Goal: Contribute content

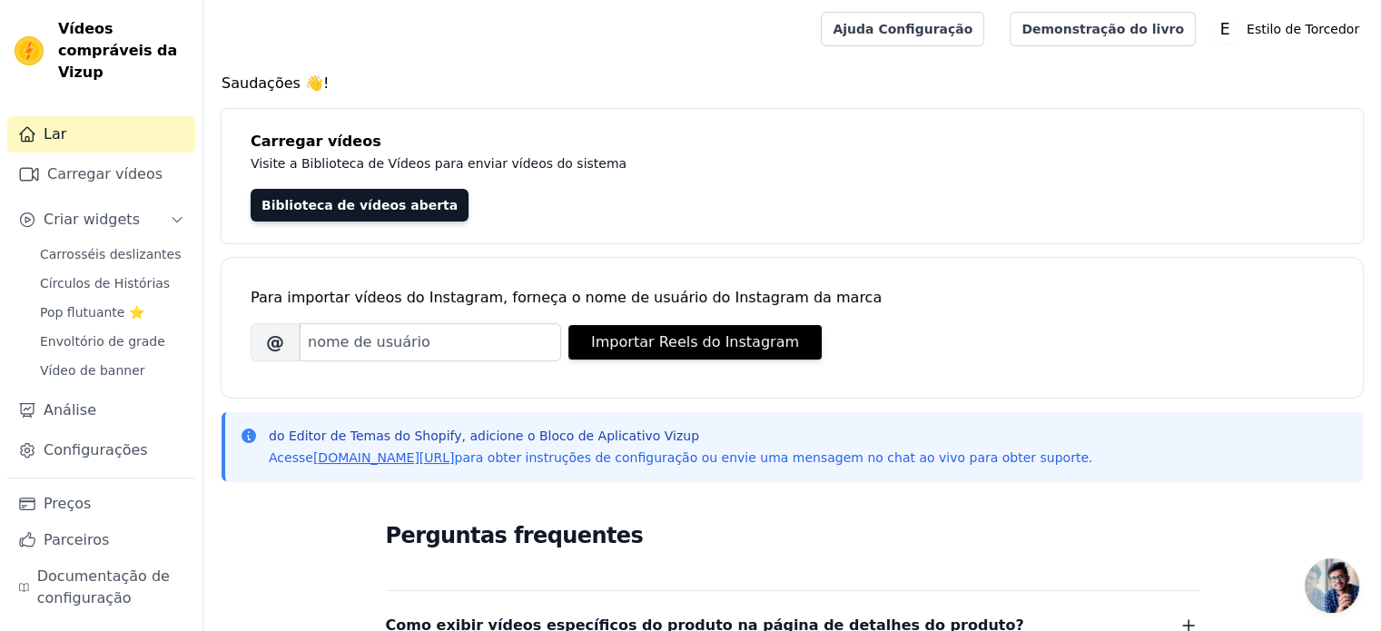
click at [803, 199] on div "Biblioteca de vídeos aberta" at bounding box center [792, 205] width 1083 height 33
click at [87, 211] on font "Criar widgets" at bounding box center [92, 219] width 96 height 17
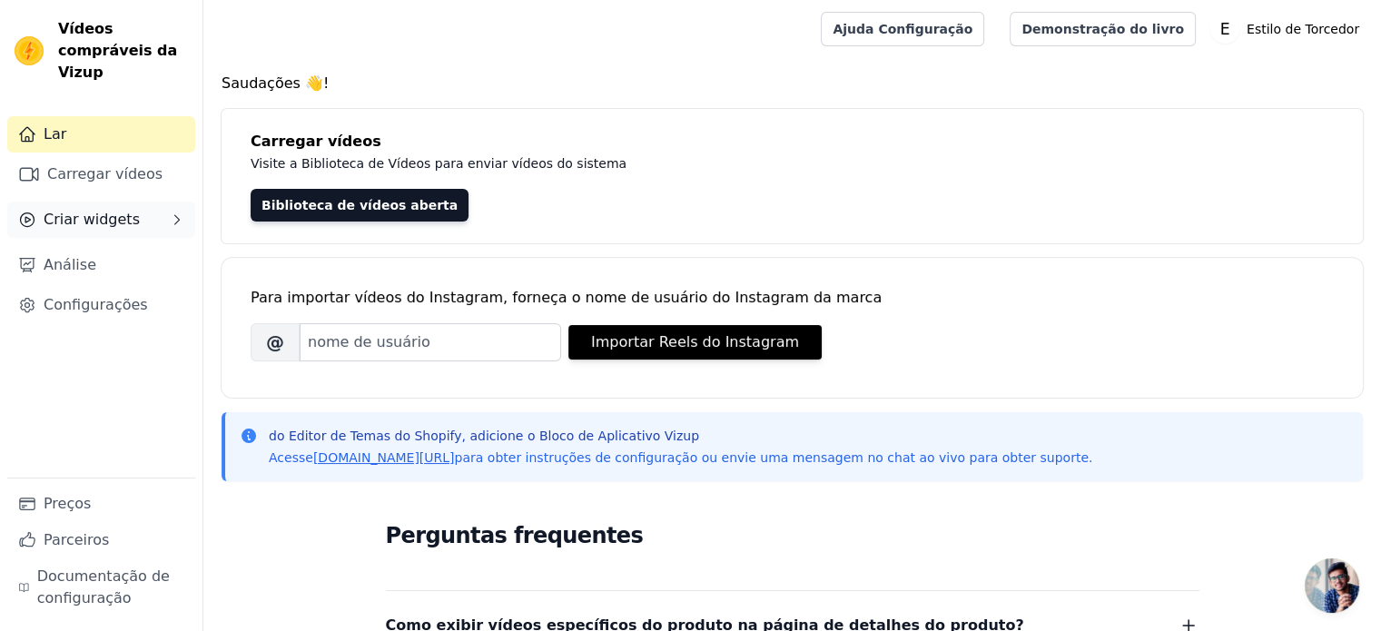
click at [87, 211] on font "Criar widgets" at bounding box center [92, 219] width 96 height 17
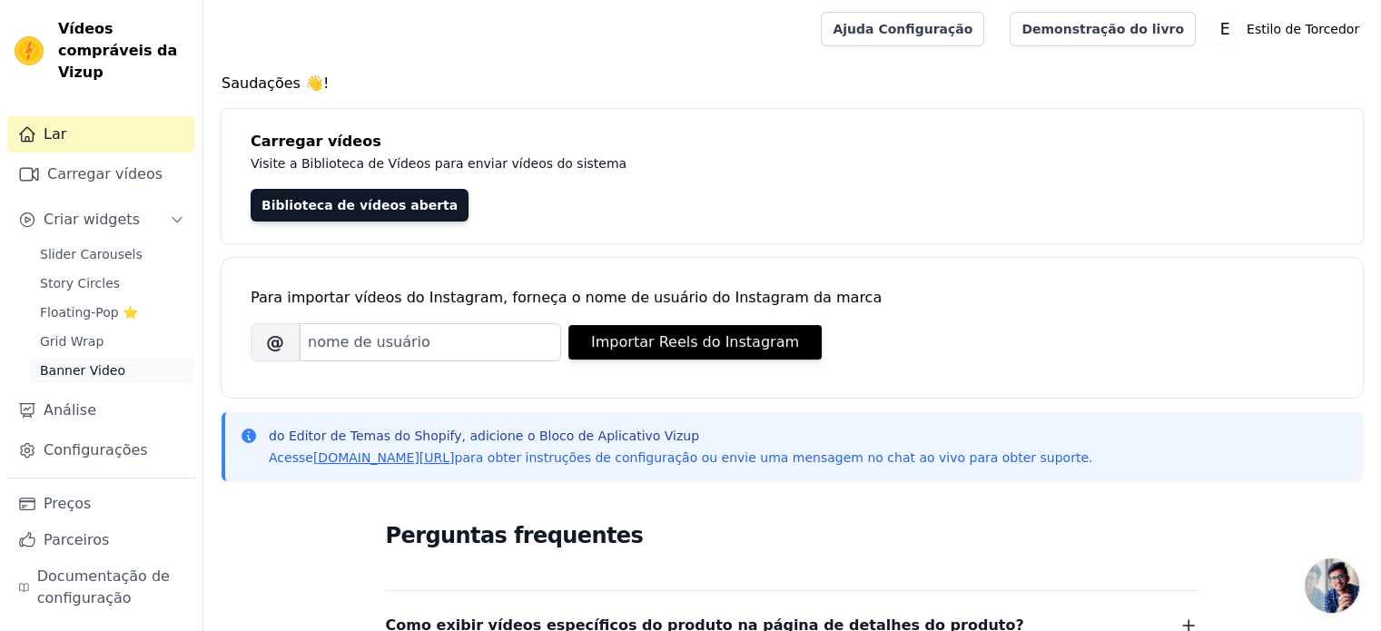
click at [120, 358] on link "Banner Video" at bounding box center [112, 370] width 166 height 25
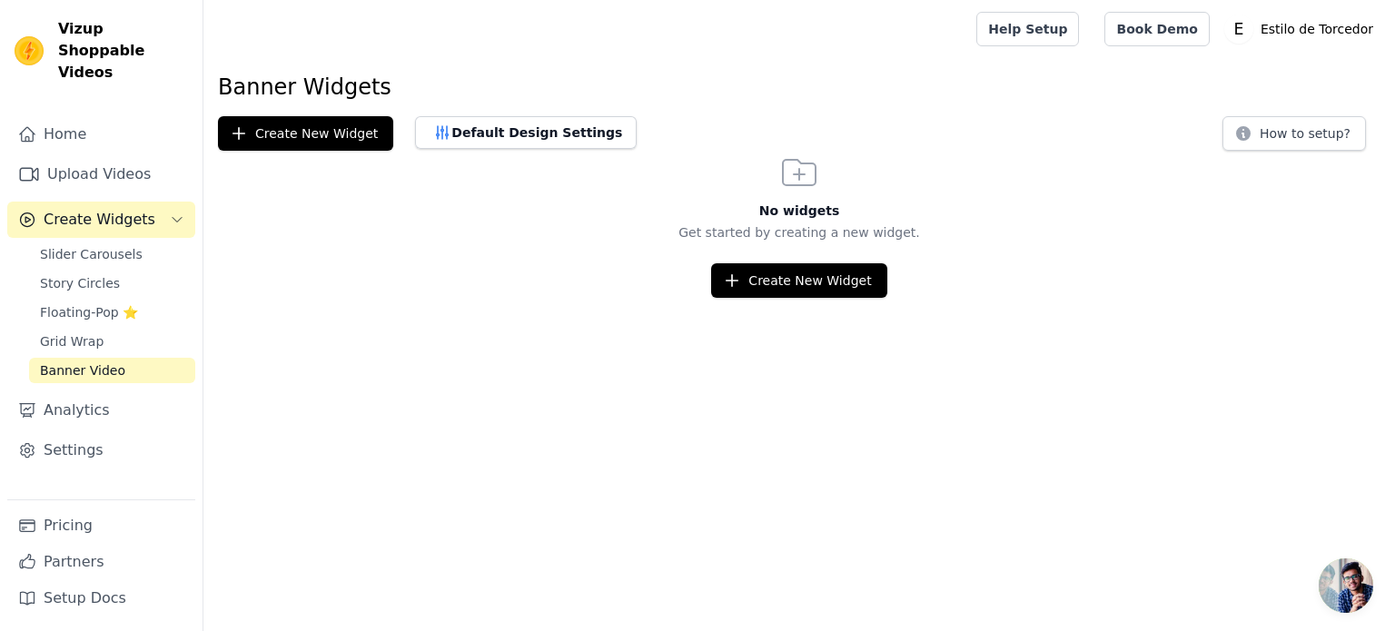
click at [453, 263] on div "Create New Widget" at bounding box center [798, 280] width 1191 height 35
click at [76, 525] on link "Pricing" at bounding box center [101, 526] width 188 height 36
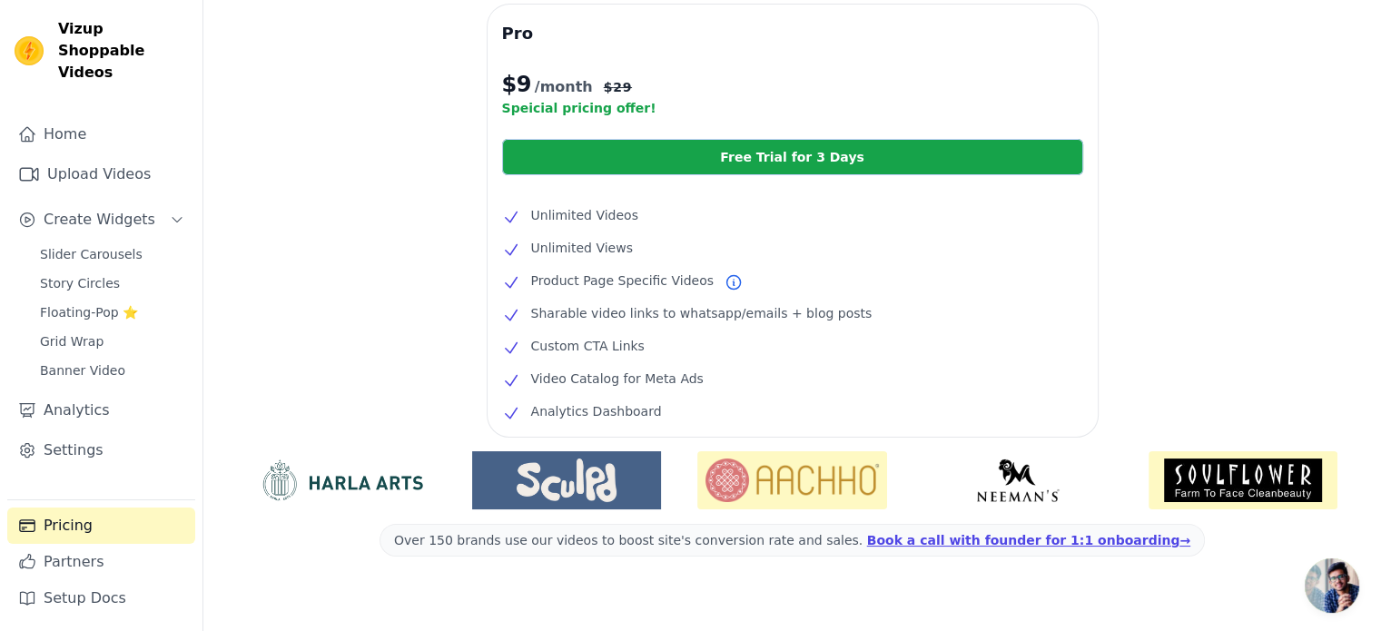
scroll to position [363, 0]
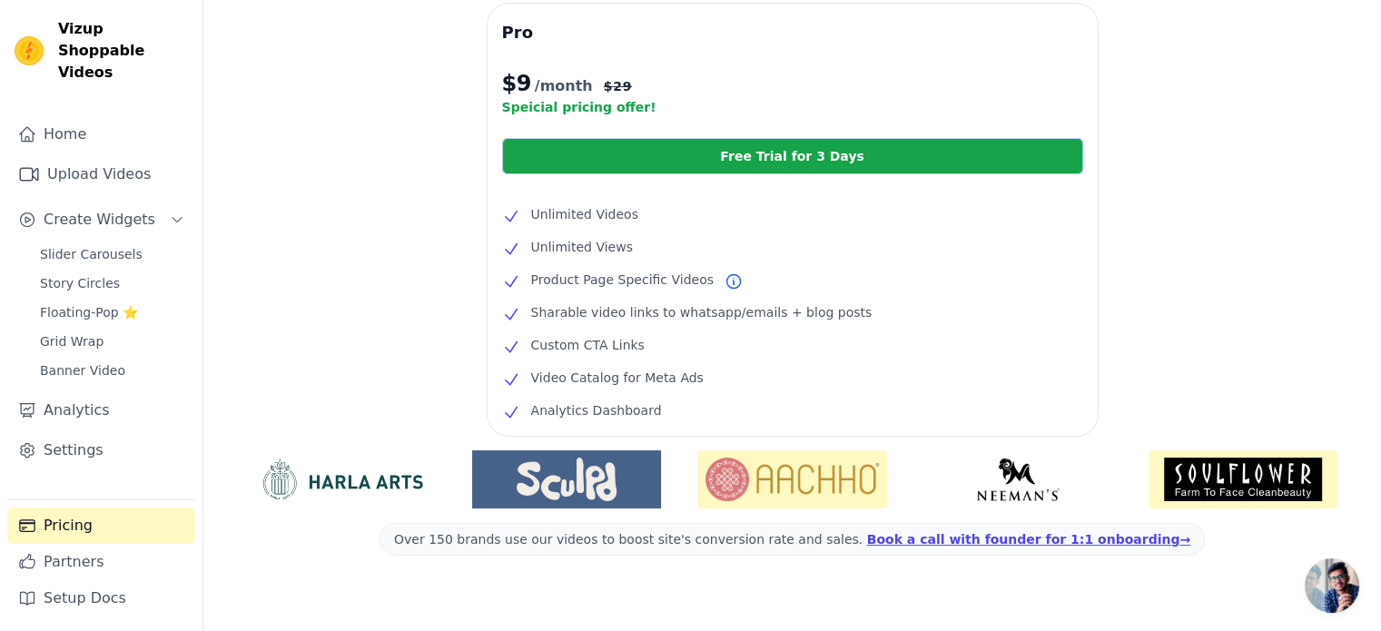
click at [1048, 490] on img at bounding box center [1017, 480] width 189 height 44
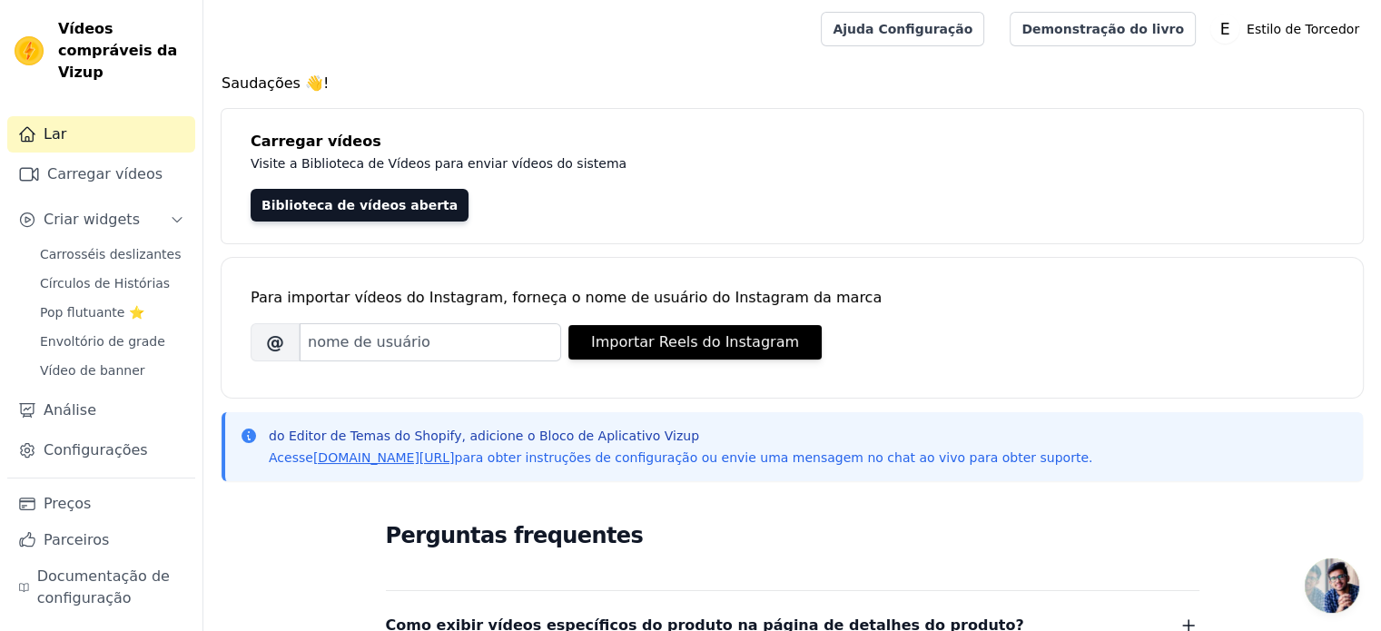
click at [519, 105] on div "Saudações 👋! Carregar vídeos Visite a Biblioteca de Vídeos para enviar vídeos d…" at bounding box center [792, 557] width 1178 height 968
click at [367, 209] on font "Biblioteca de vídeos aberta" at bounding box center [360, 205] width 196 height 15
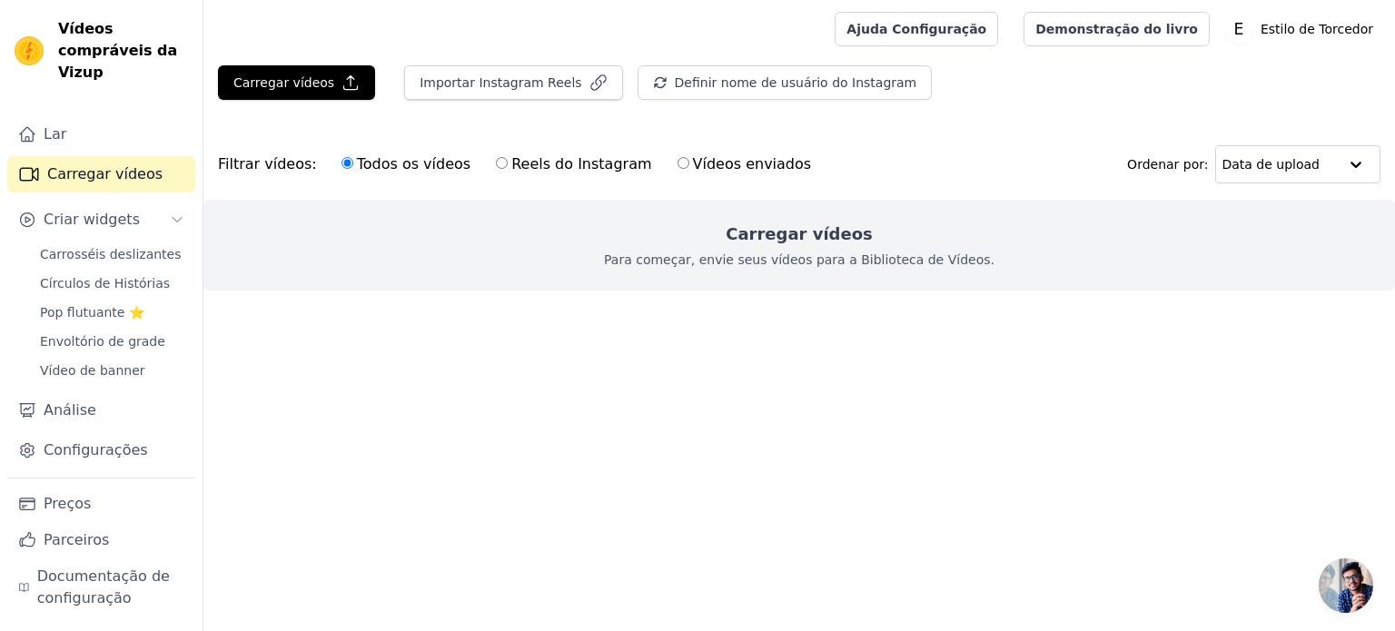
click at [677, 163] on input "Vídeos enviados" at bounding box center [683, 163] width 12 height 12
radio input "true"
click at [410, 163] on font "Todos os vídeos" at bounding box center [414, 163] width 114 height 17
click at [353, 163] on input "Todos os vídeos" at bounding box center [347, 163] width 12 height 12
radio input "true"
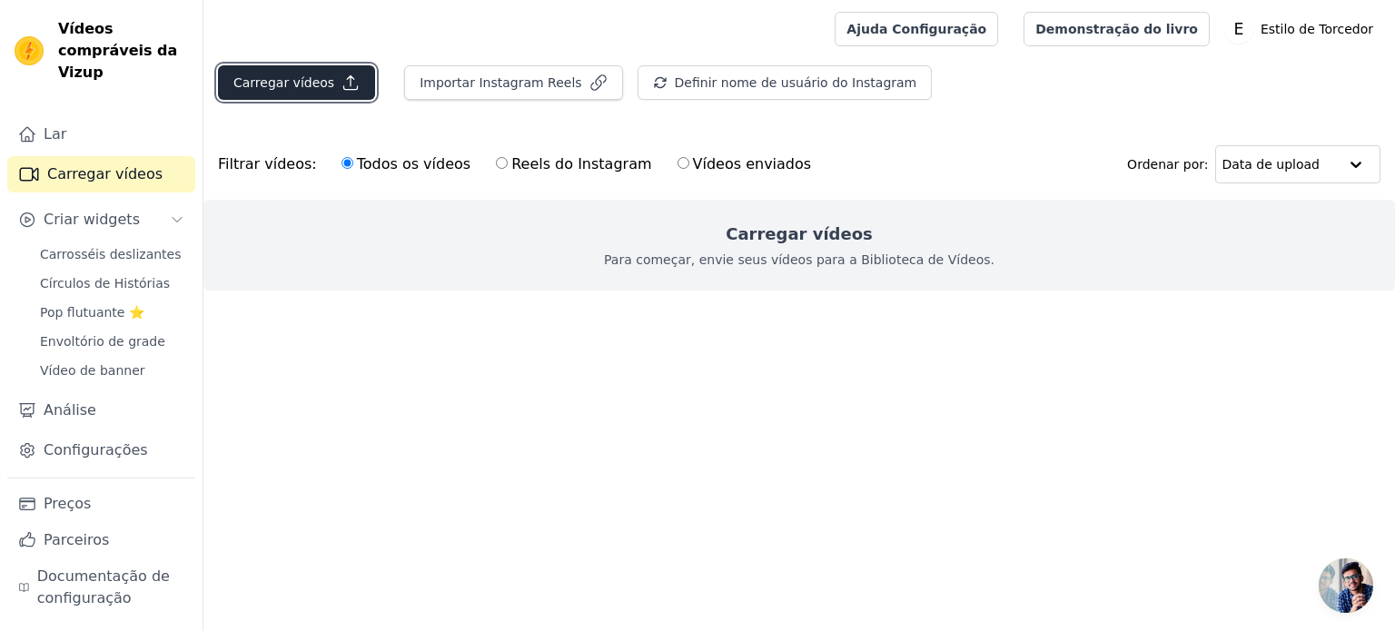
click at [343, 83] on icon "button" at bounding box center [350, 83] width 18 height 18
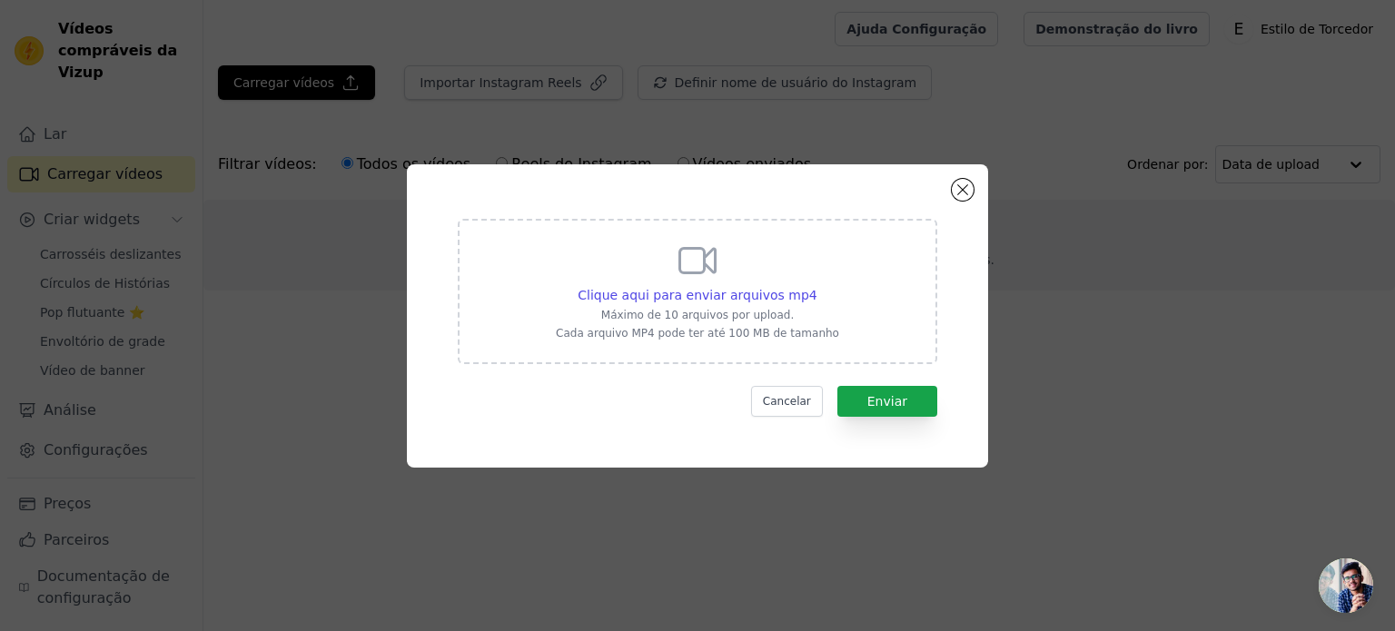
click at [665, 275] on div "Clique aqui para enviar arquivos mp4 Máximo de 10 arquivos por upload. Cada arq…" at bounding box center [697, 290] width 283 height 102
click at [816, 285] on input "Clique aqui para enviar arquivos mp4 Máximo de 10 arquivos por upload. Cada arq…" at bounding box center [816, 285] width 1 height 1
type input "C:\fakepath\IMG_4845.mp4"
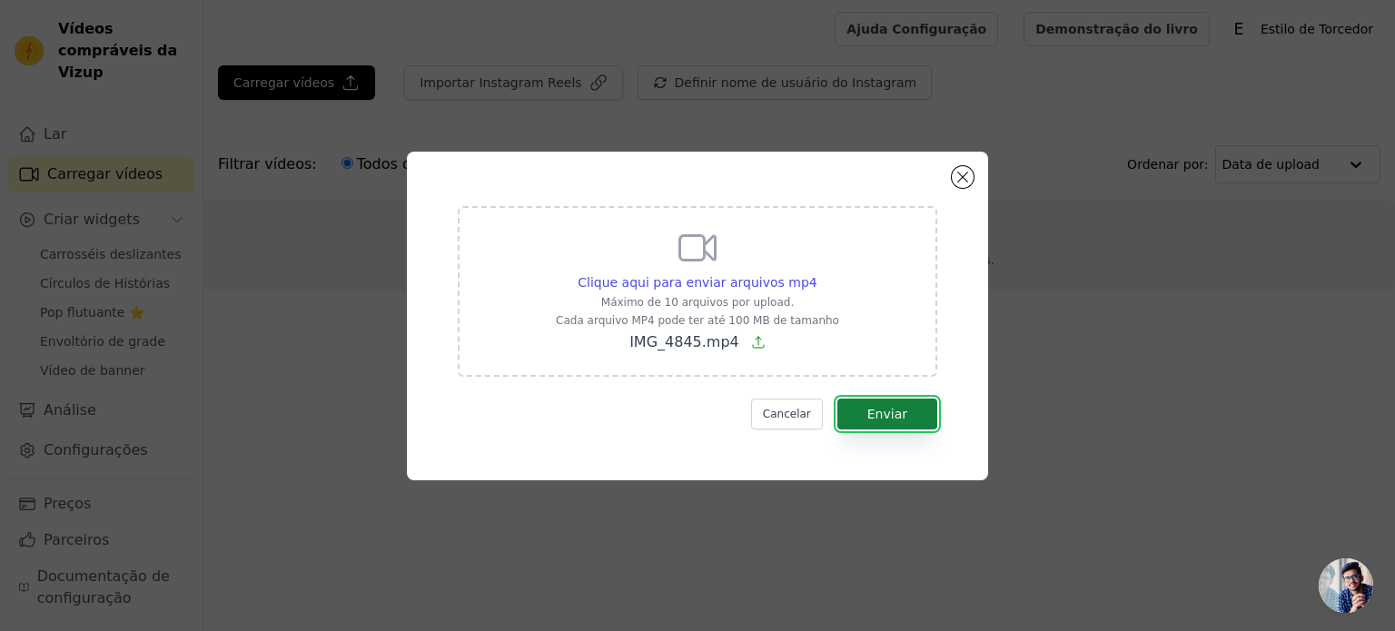
click at [912, 419] on button "Enviar" at bounding box center [887, 414] width 100 height 31
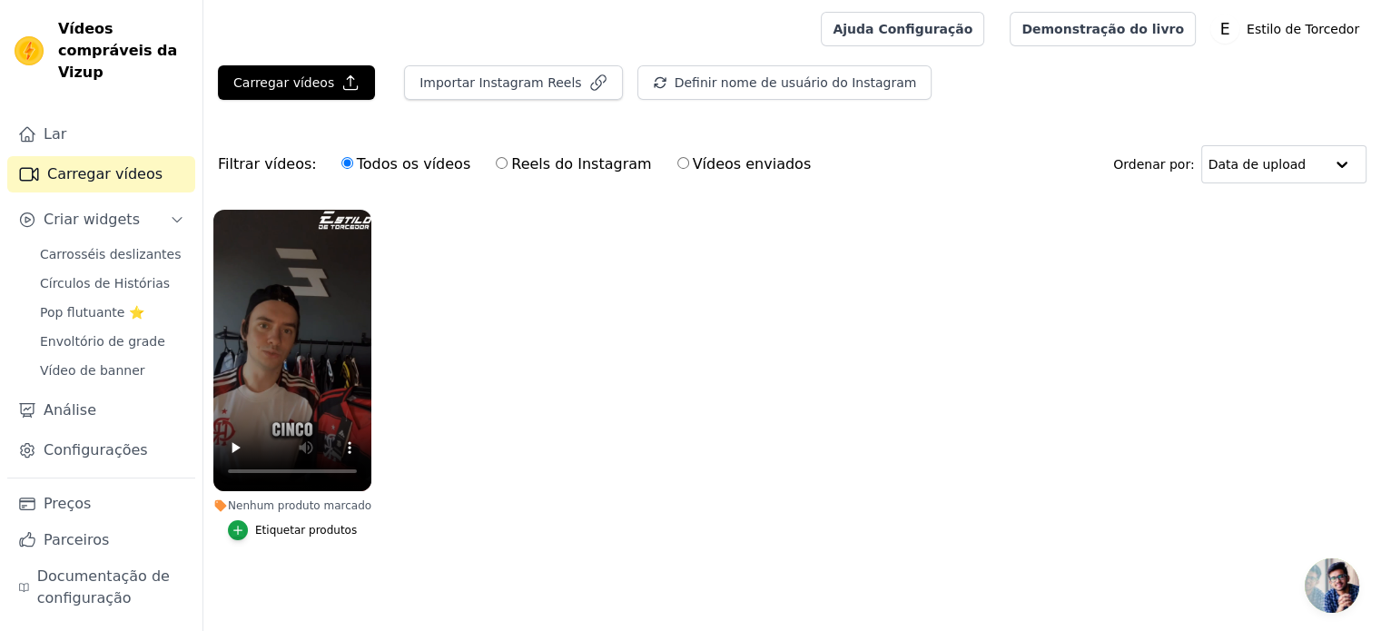
click at [280, 534] on font "Etiquetar produtos" at bounding box center [306, 530] width 102 height 13
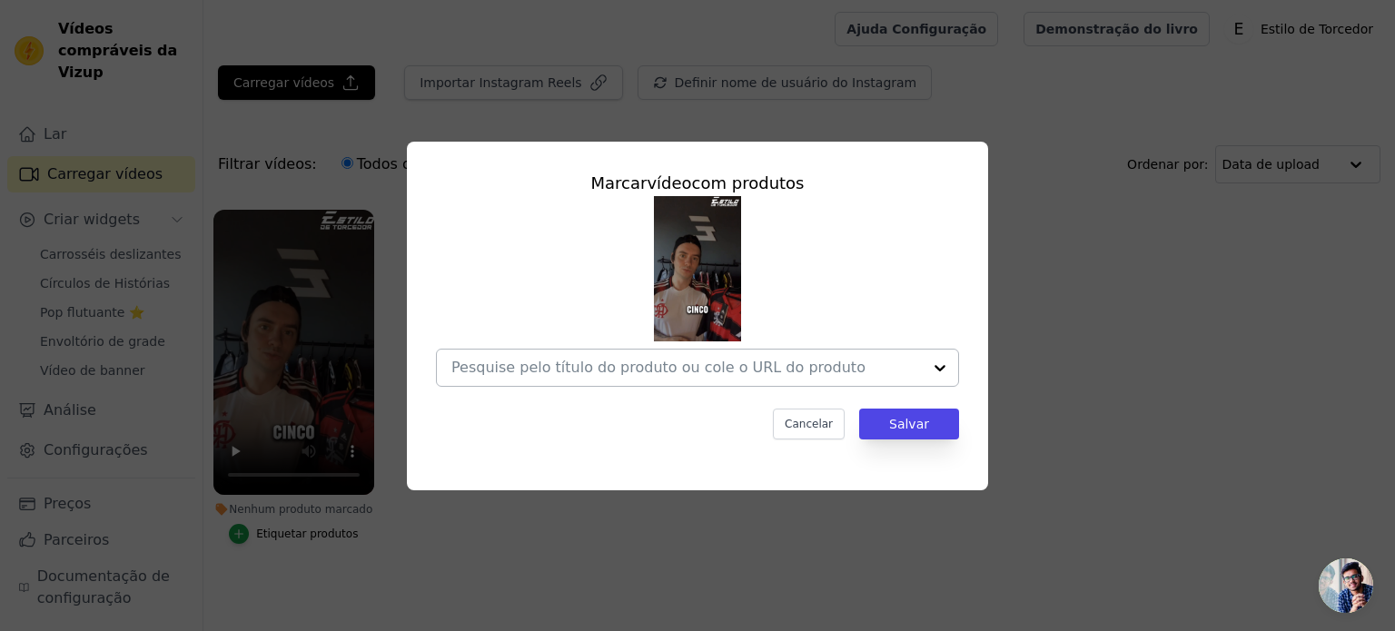
click at [632, 363] on input "Nenhum produto marcado Marcar vídeo com produtos Cancelar Salvar Etiquetar prod…" at bounding box center [686, 367] width 470 height 17
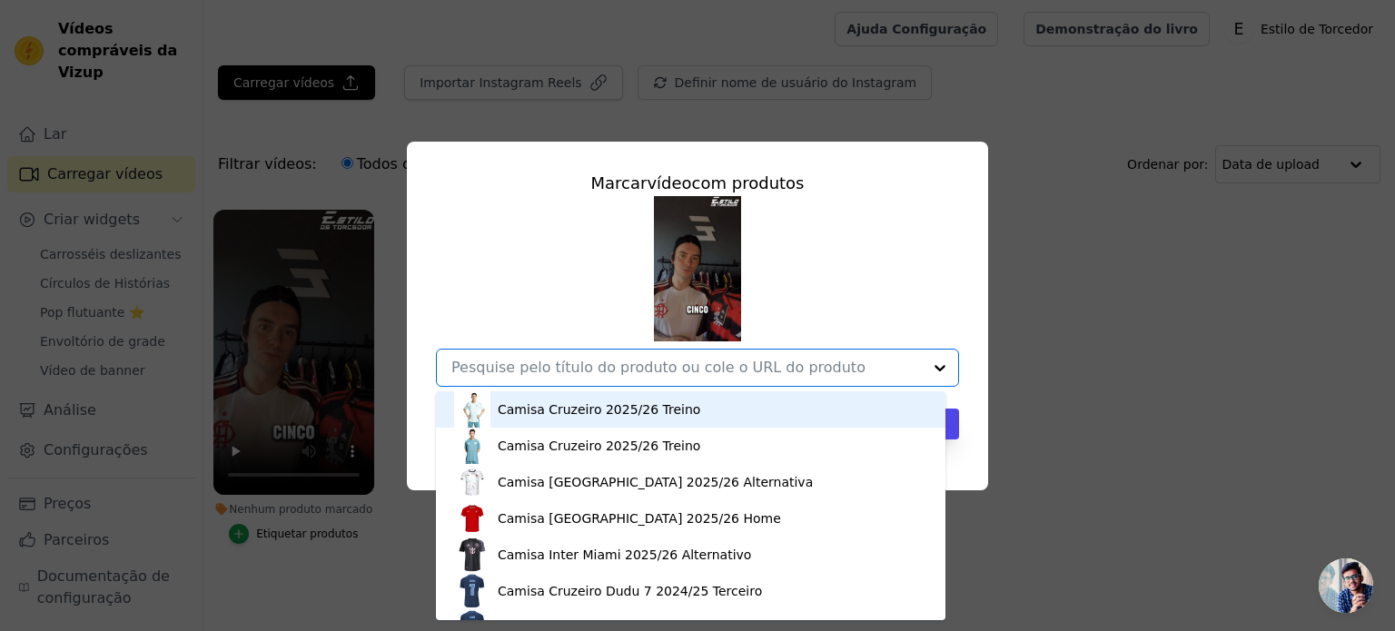
click at [854, 268] on div "Camisa Cruzeiro 2025/26 Treino Camisa Cruzeiro 2025/26 Treino Camisa Portugal 2…" at bounding box center [697, 291] width 523 height 191
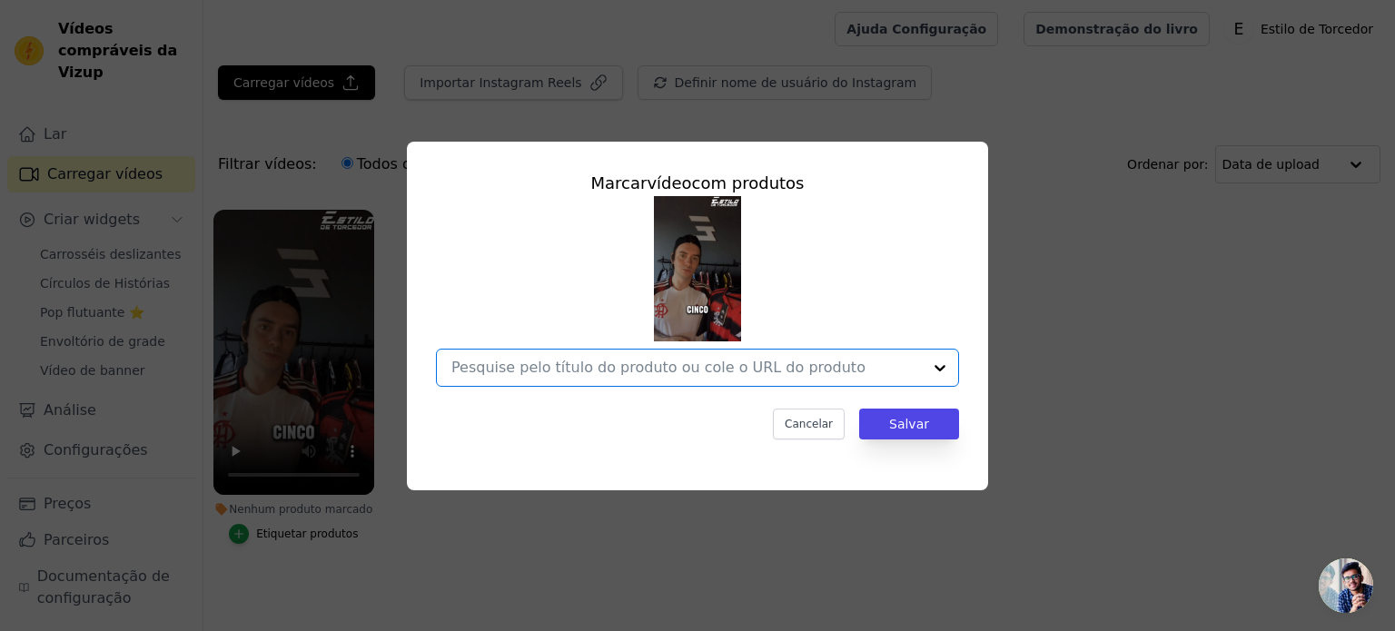
click at [822, 369] on input "Nenhum produto marcado Marcar vídeo com produtos Option undefined, selected. Se…" at bounding box center [686, 367] width 470 height 17
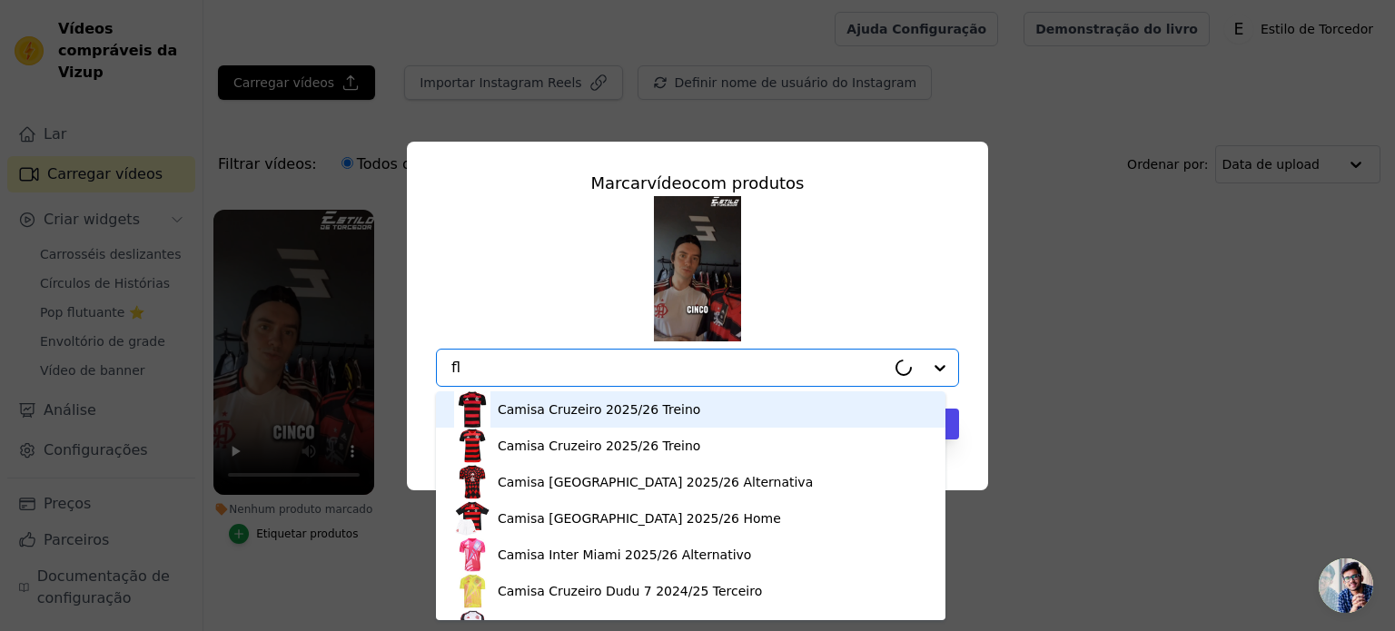
type input "f"
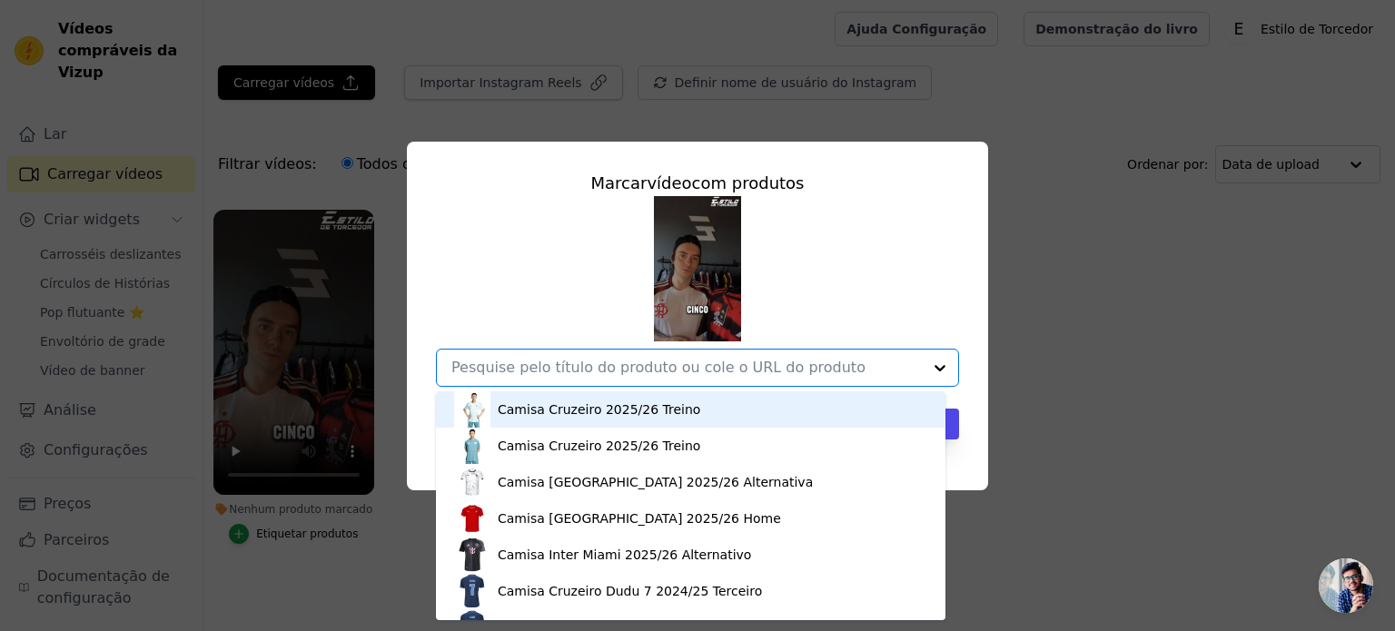
click at [530, 302] on div "Camisa Cruzeiro 2025/26 Treino Camisa Cruzeiro 2025/26 Treino Camisa Portugal 2…" at bounding box center [697, 291] width 523 height 191
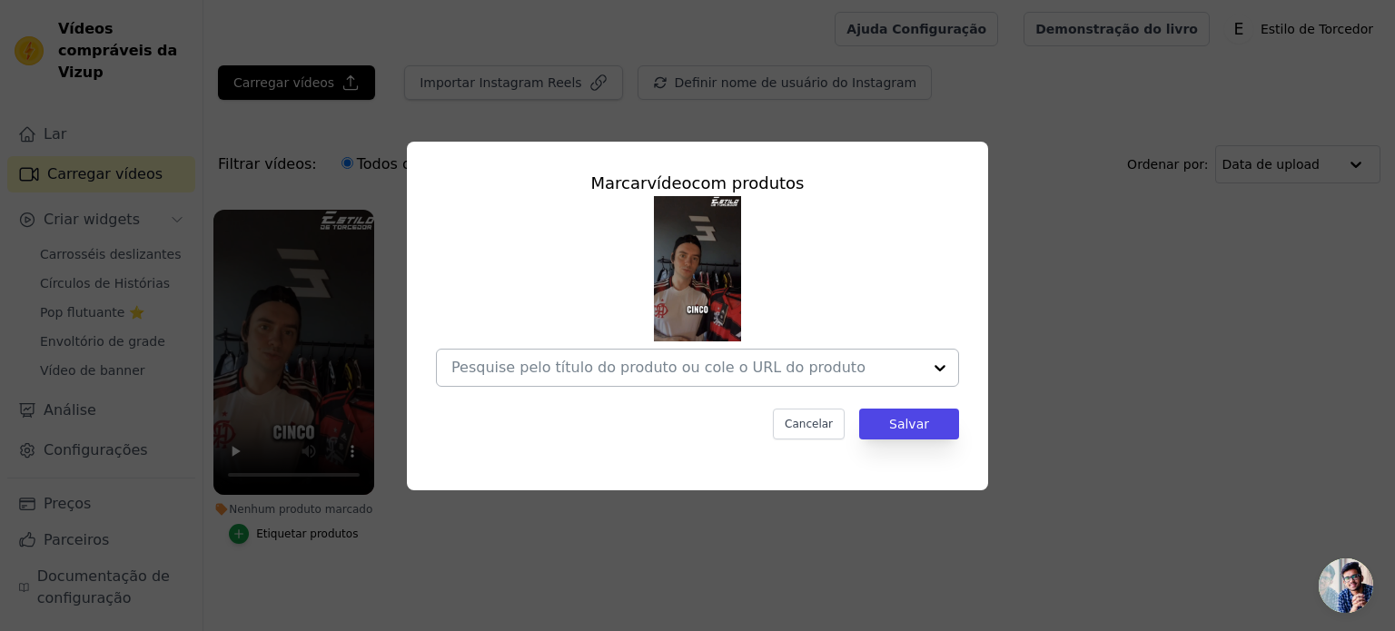
click at [929, 375] on div at bounding box center [940, 368] width 36 height 36
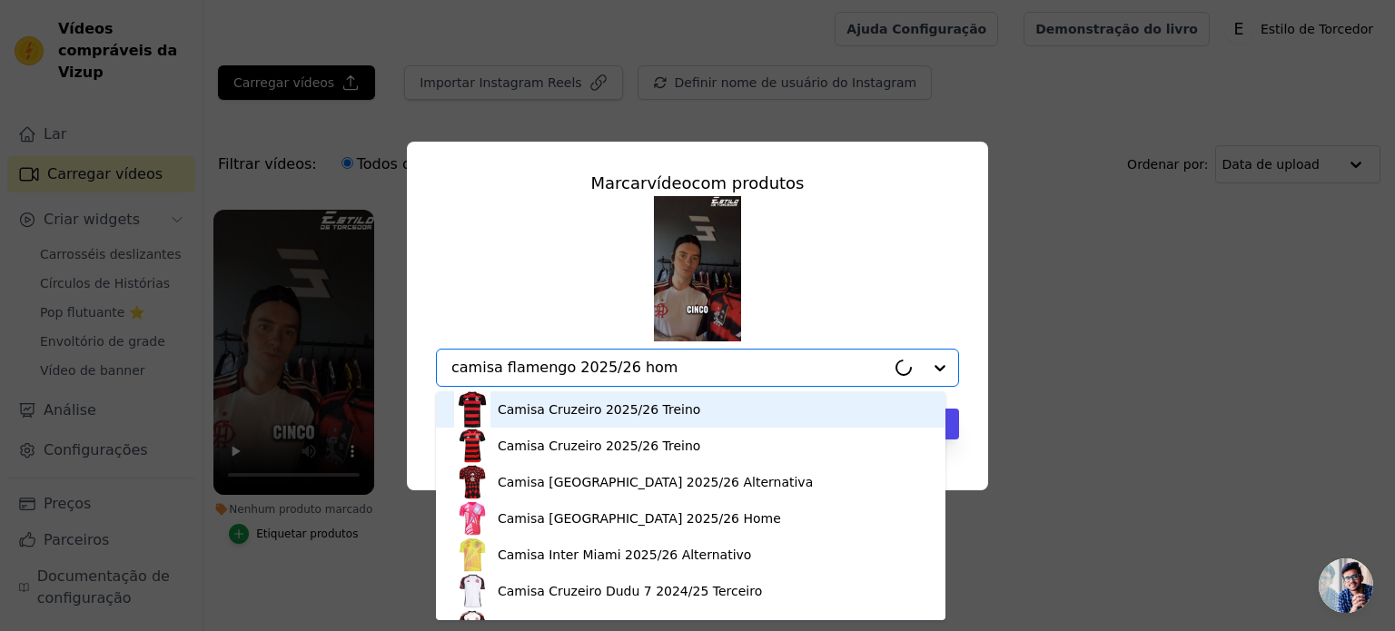
type input "camisa flamengo 2025/26 home"
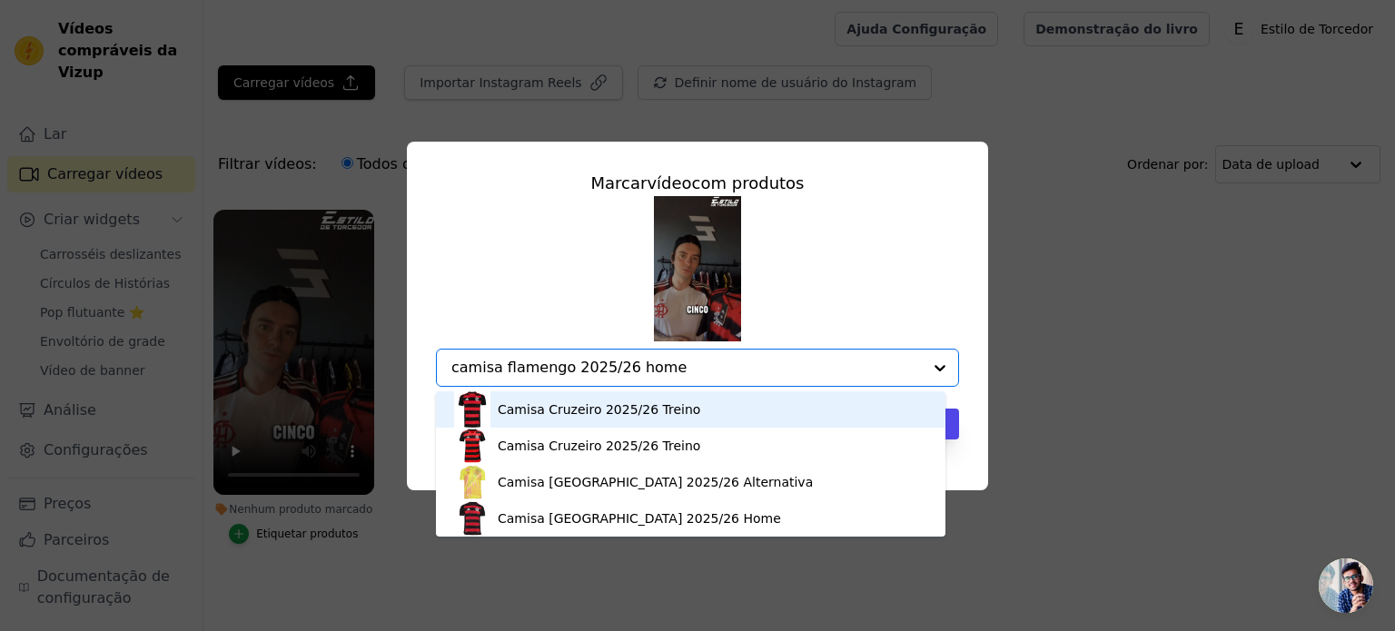
click at [646, 417] on font "Camisa Cruzeiro 2025/26 Treino" at bounding box center [599, 409] width 202 height 15
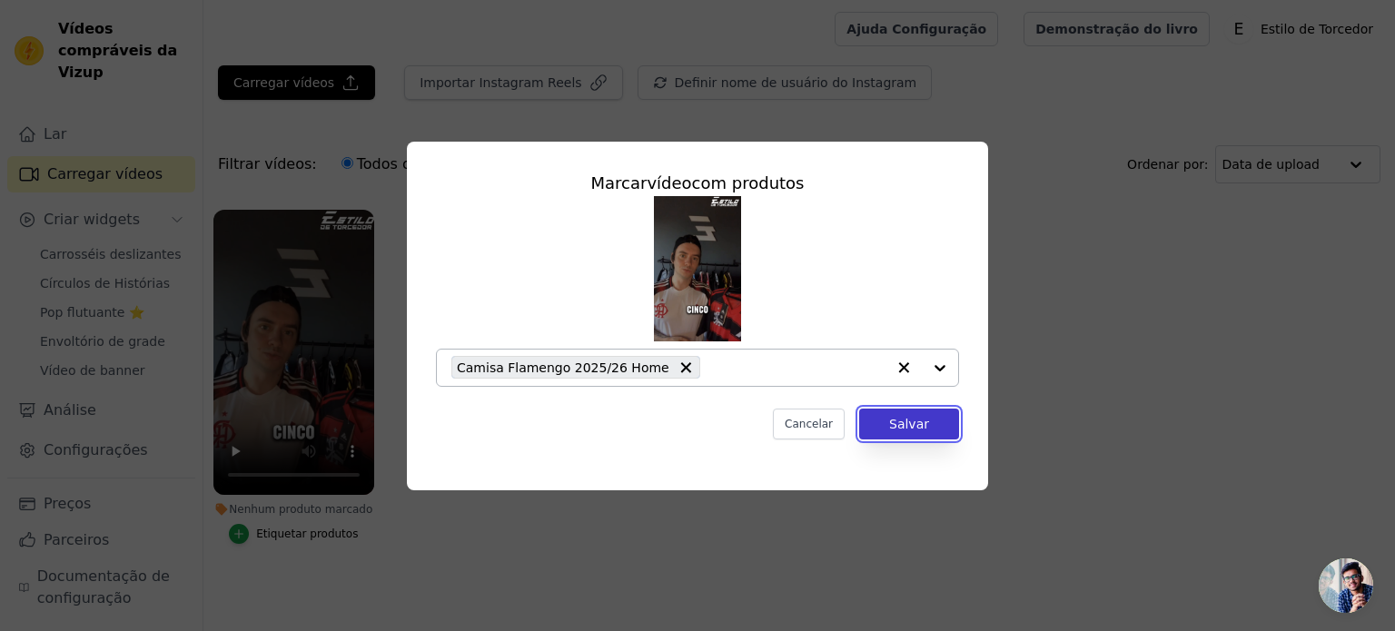
click at [886, 420] on button "Salvar" at bounding box center [909, 424] width 100 height 31
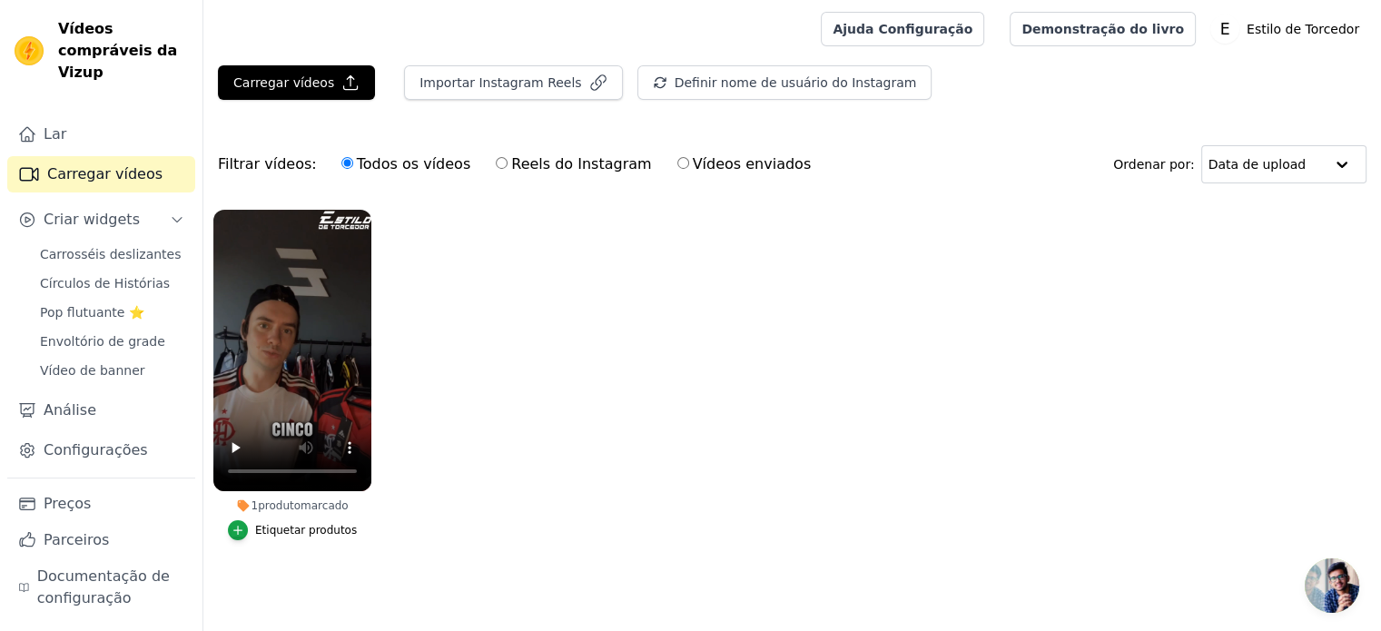
click at [293, 505] on font "produto" at bounding box center [279, 505] width 43 height 13
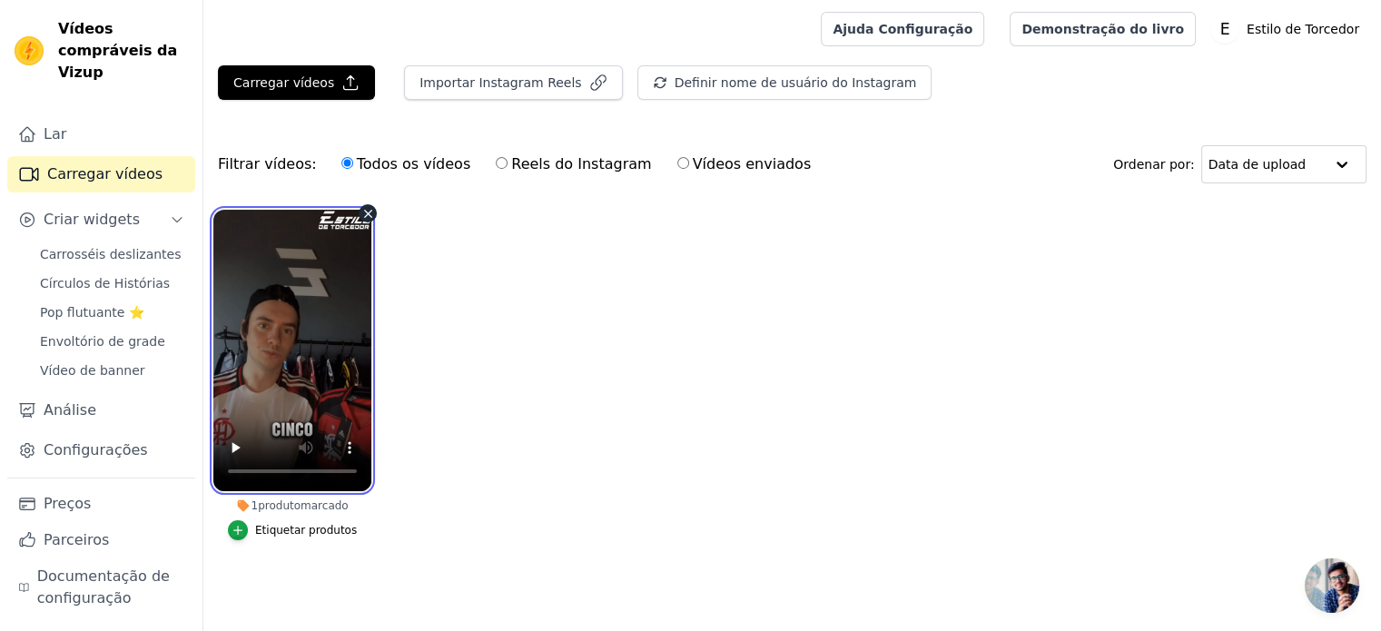
click at [281, 343] on video at bounding box center [292, 350] width 158 height 281
click at [362, 209] on icon "button" at bounding box center [368, 214] width 14 height 14
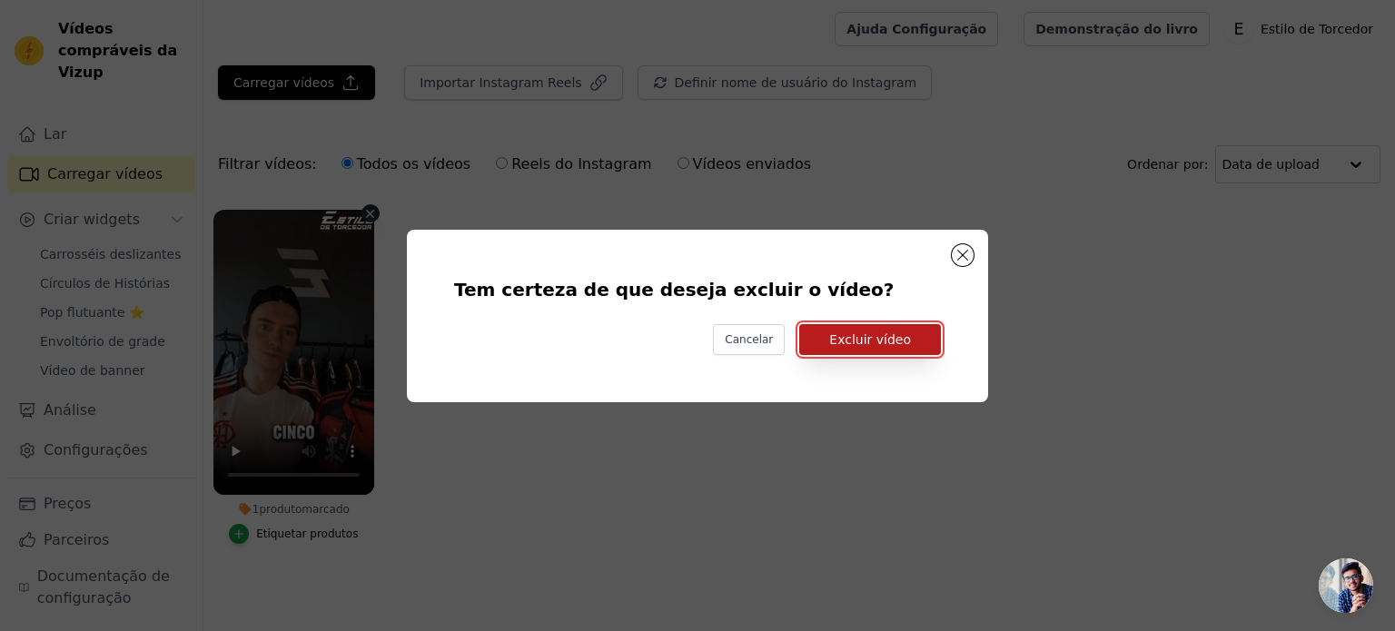
click at [917, 345] on button "Excluir vídeo" at bounding box center [870, 339] width 142 height 31
